Goal: Task Accomplishment & Management: Manage account settings

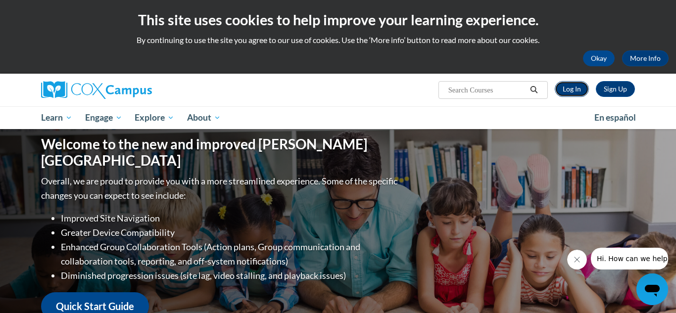
click at [569, 91] on link "Log In" at bounding box center [572, 89] width 34 height 16
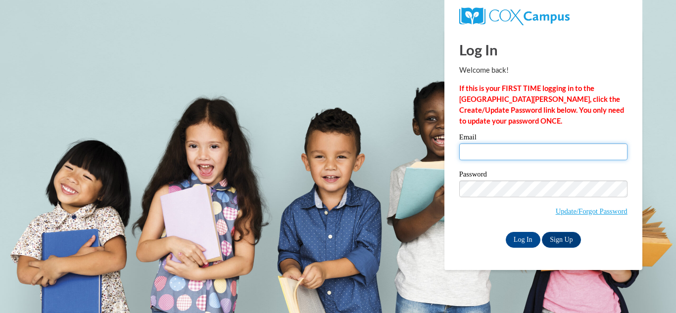
click at [479, 159] on input "Email" at bounding box center [543, 152] width 168 height 17
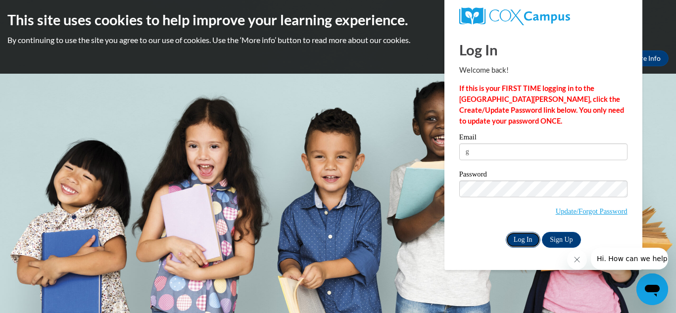
click at [519, 241] on input "Log In" at bounding box center [523, 240] width 35 height 16
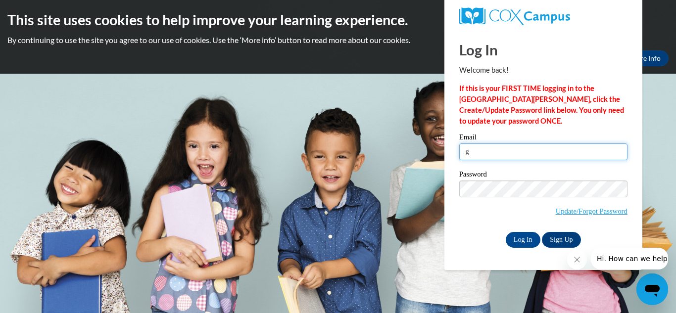
click at [487, 152] on input "g" at bounding box center [543, 152] width 168 height 17
type input "[EMAIL_ADDRESS][DOMAIN_NAME]"
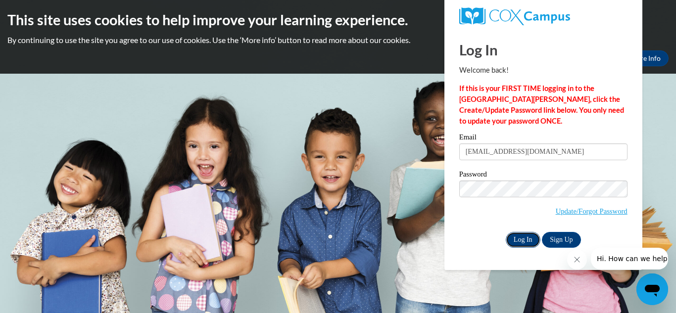
click at [522, 234] on input "Log In" at bounding box center [523, 240] width 35 height 16
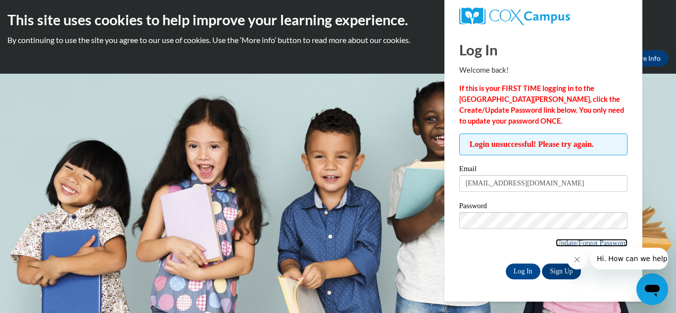
click at [559, 247] on link "Update/Forgot Password" at bounding box center [592, 243] width 72 height 8
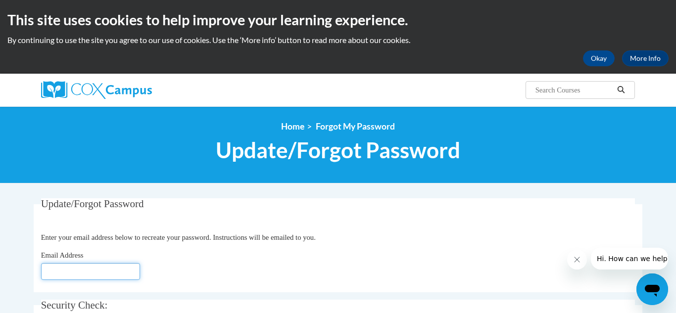
click at [62, 275] on input "Email Address" at bounding box center [90, 271] width 99 height 17
type input "gfoster@grenadak12.com"
click button "Refresh captcha" at bounding box center [0, 0] width 0 height 0
